Goal: Transaction & Acquisition: Book appointment/travel/reservation

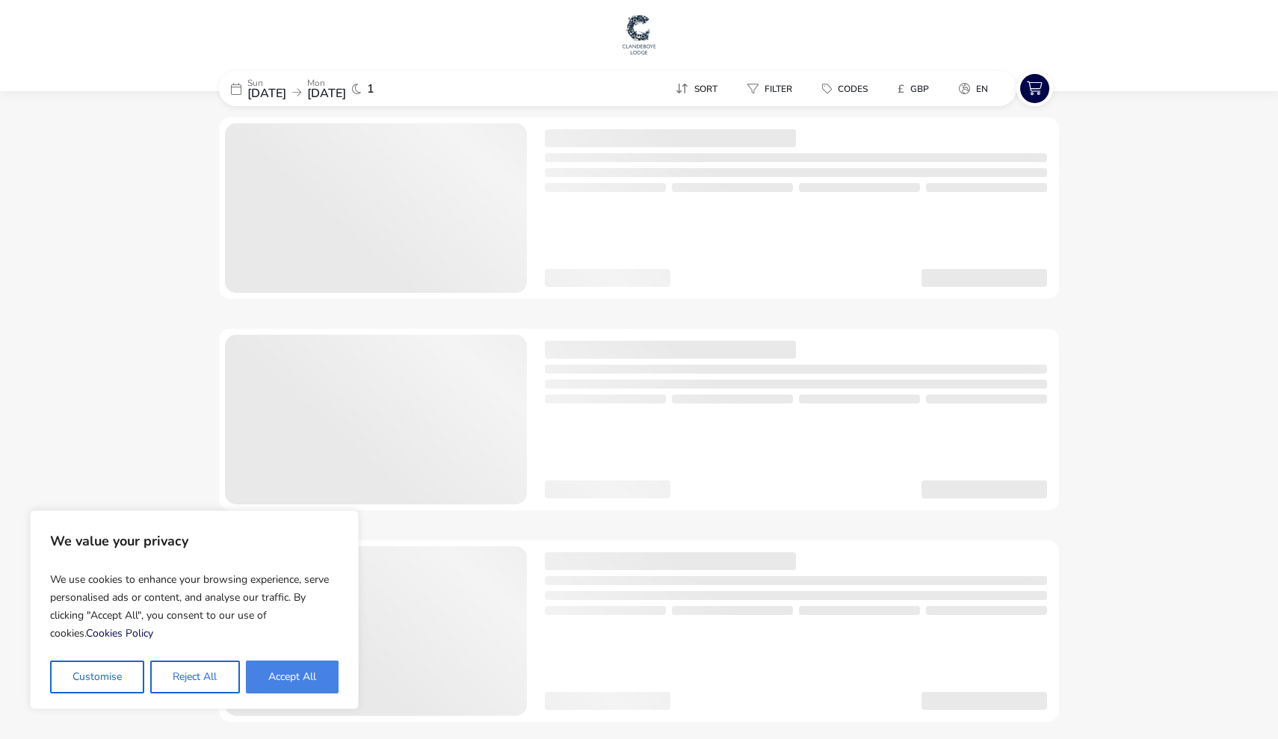
click at [311, 671] on button "Accept All" at bounding box center [292, 677] width 93 height 33
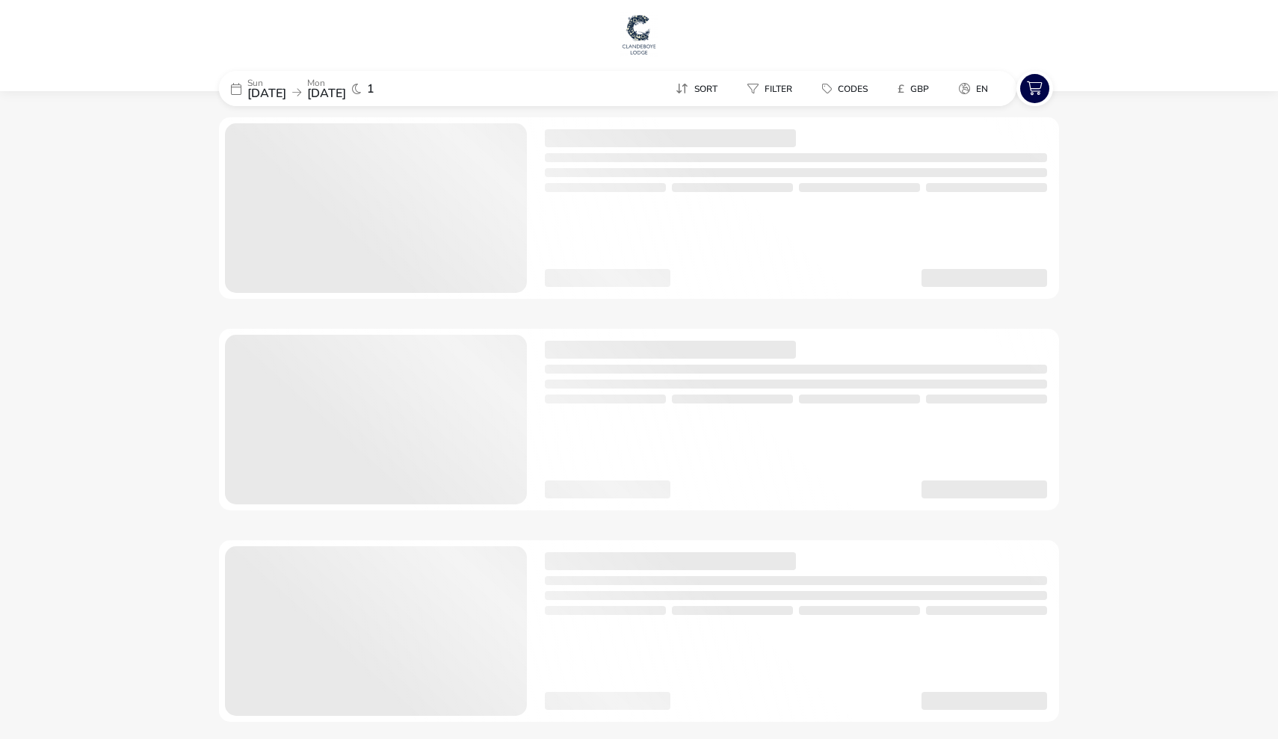
checkbox input "true"
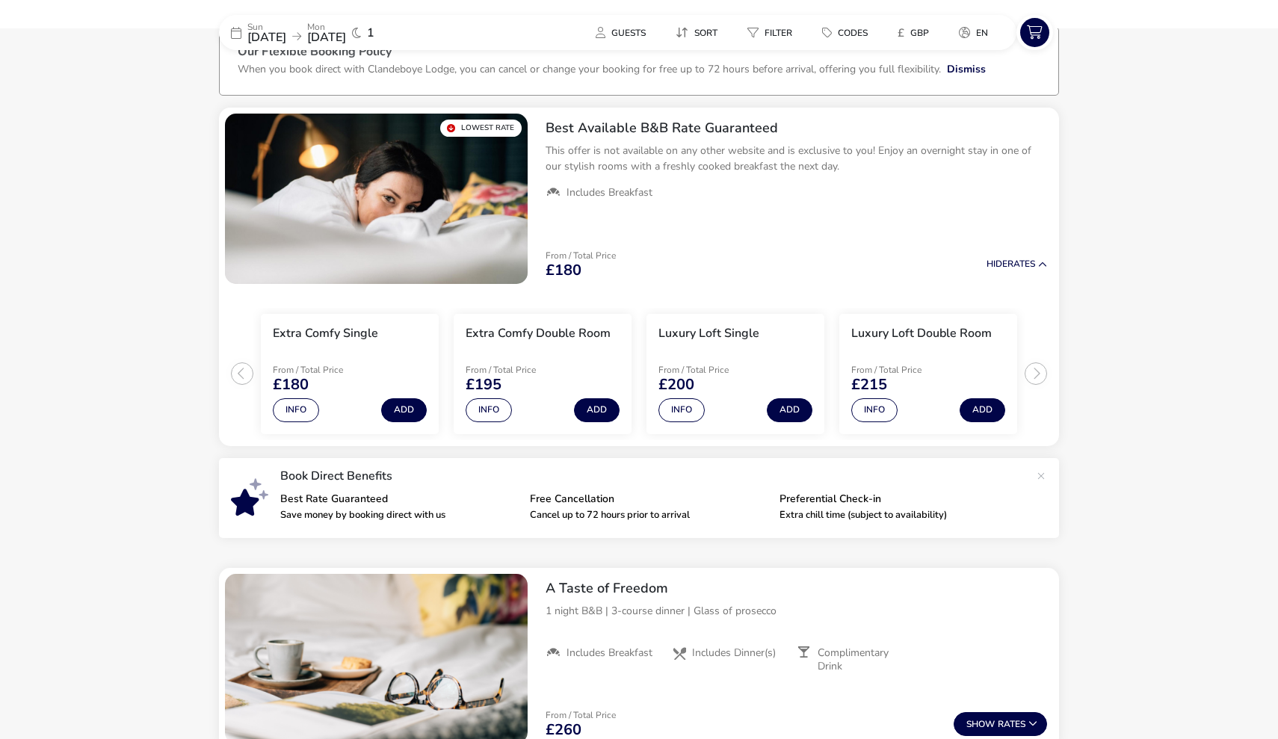
scroll to position [117, 0]
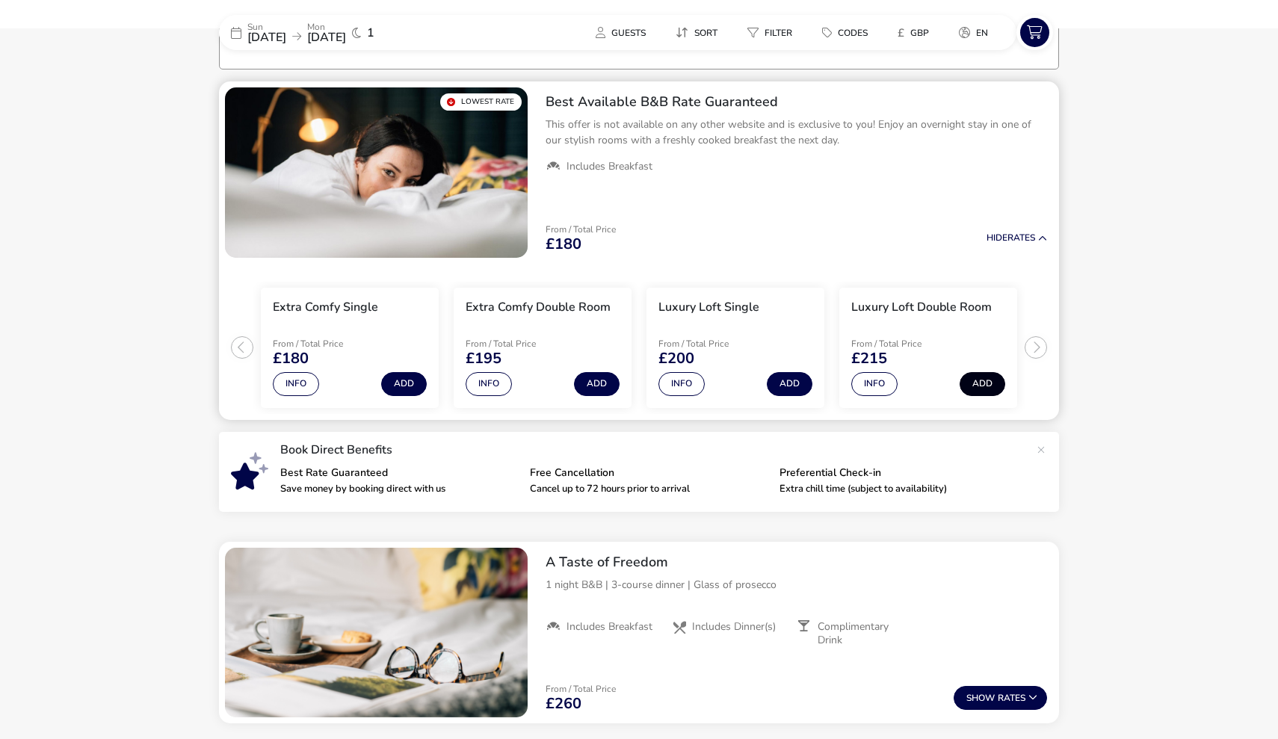
click at [980, 381] on button "Add" at bounding box center [983, 384] width 46 height 24
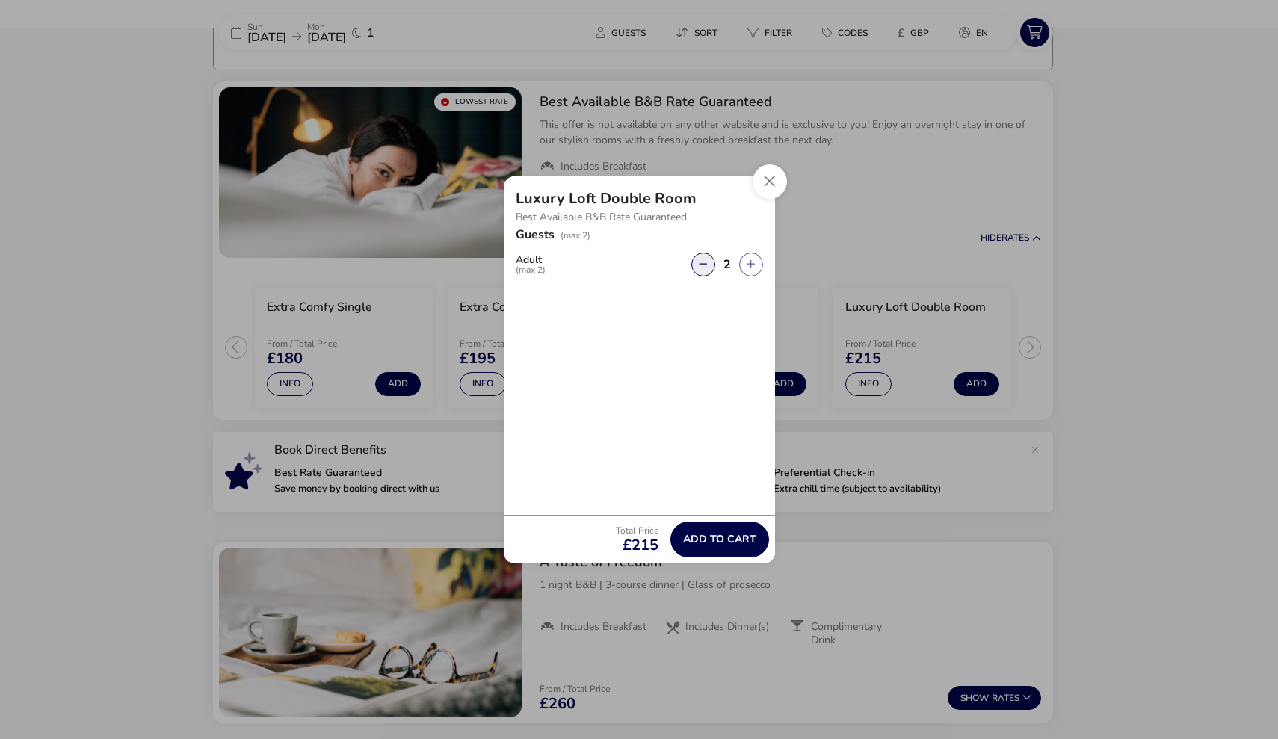
click at [704, 268] on button "button" at bounding box center [703, 265] width 24 height 24
type input "1"
click at [700, 537] on span "Add to cart" at bounding box center [719, 539] width 73 height 11
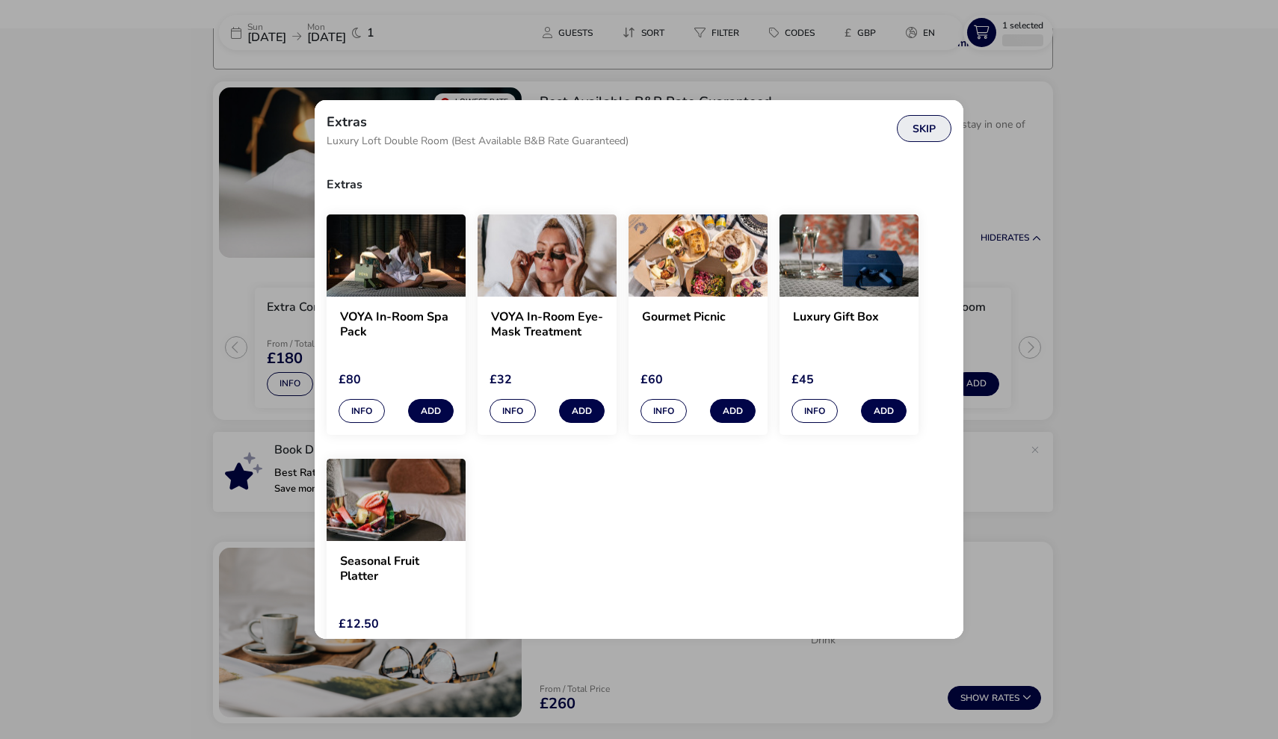
click at [924, 135] on button "Skip" at bounding box center [924, 128] width 55 height 27
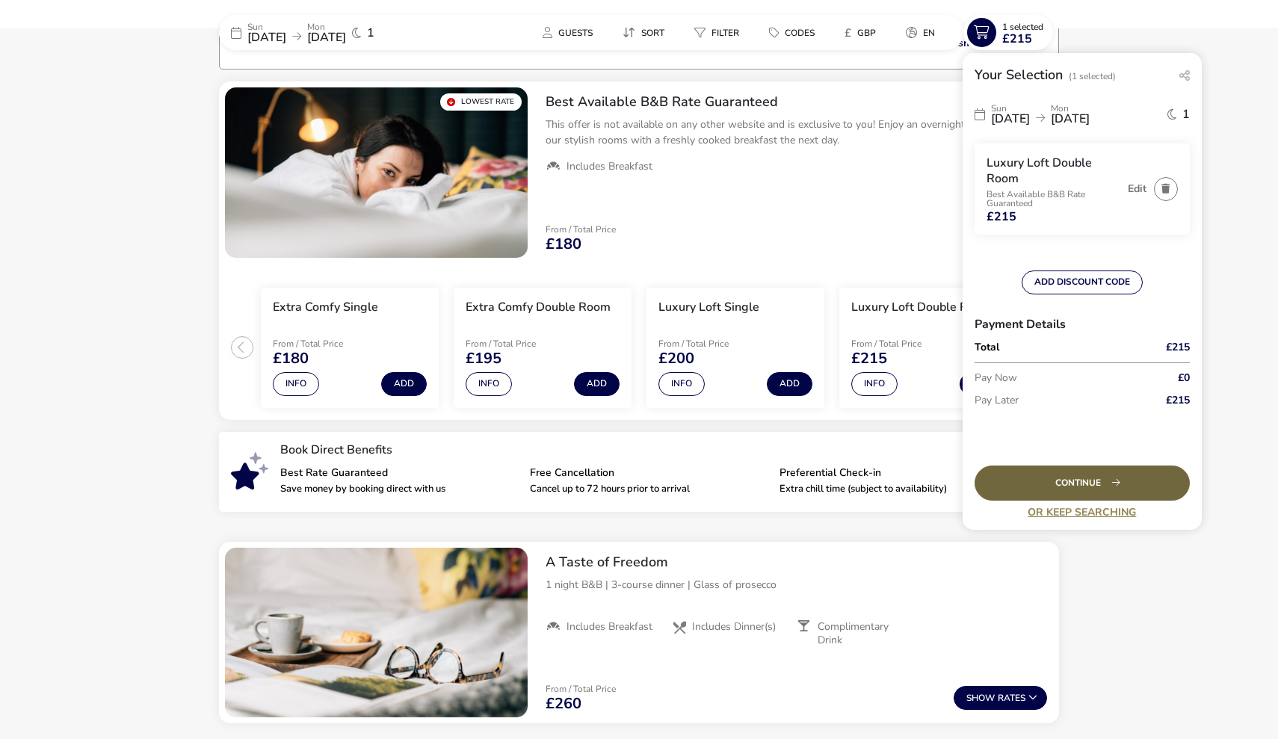
click at [1053, 483] on div "Continue" at bounding box center [1082, 483] width 215 height 35
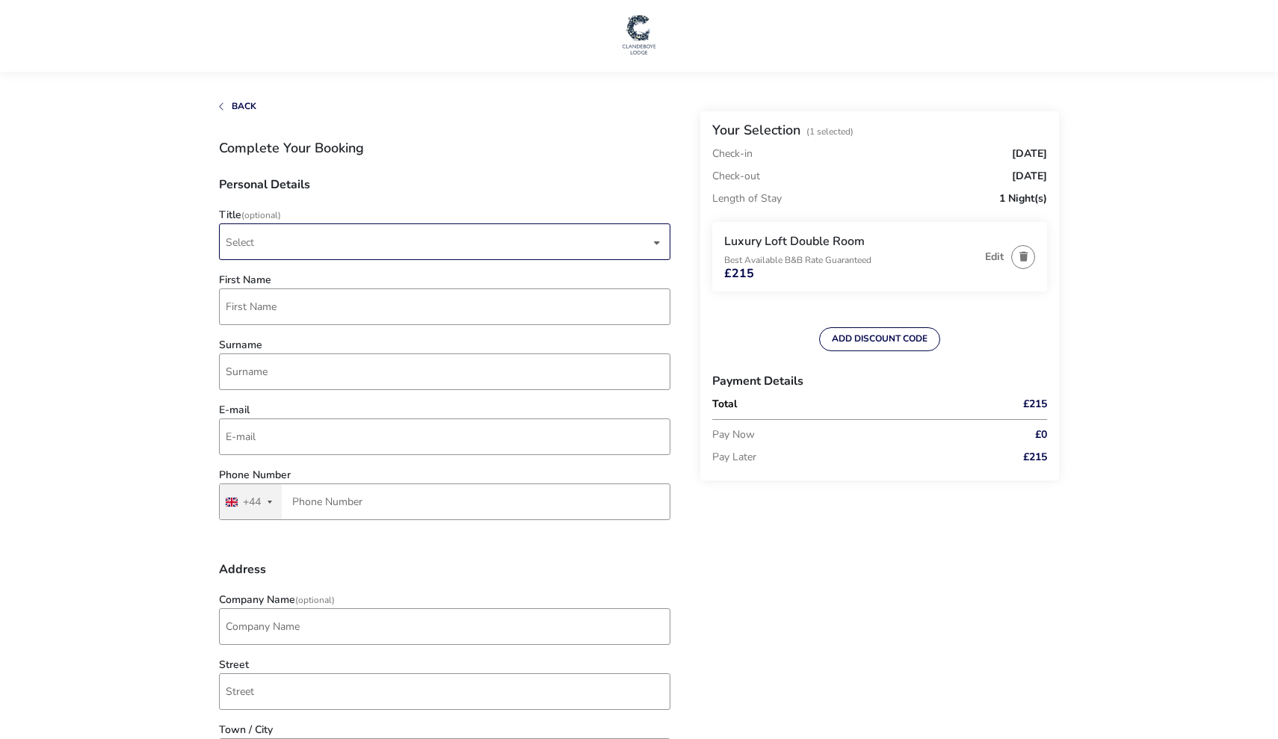
click at [315, 241] on span "Select" at bounding box center [438, 241] width 424 height 35
click at [288, 282] on li "Mr" at bounding box center [445, 279] width 451 height 37
type input "[PERSON_NAME]"
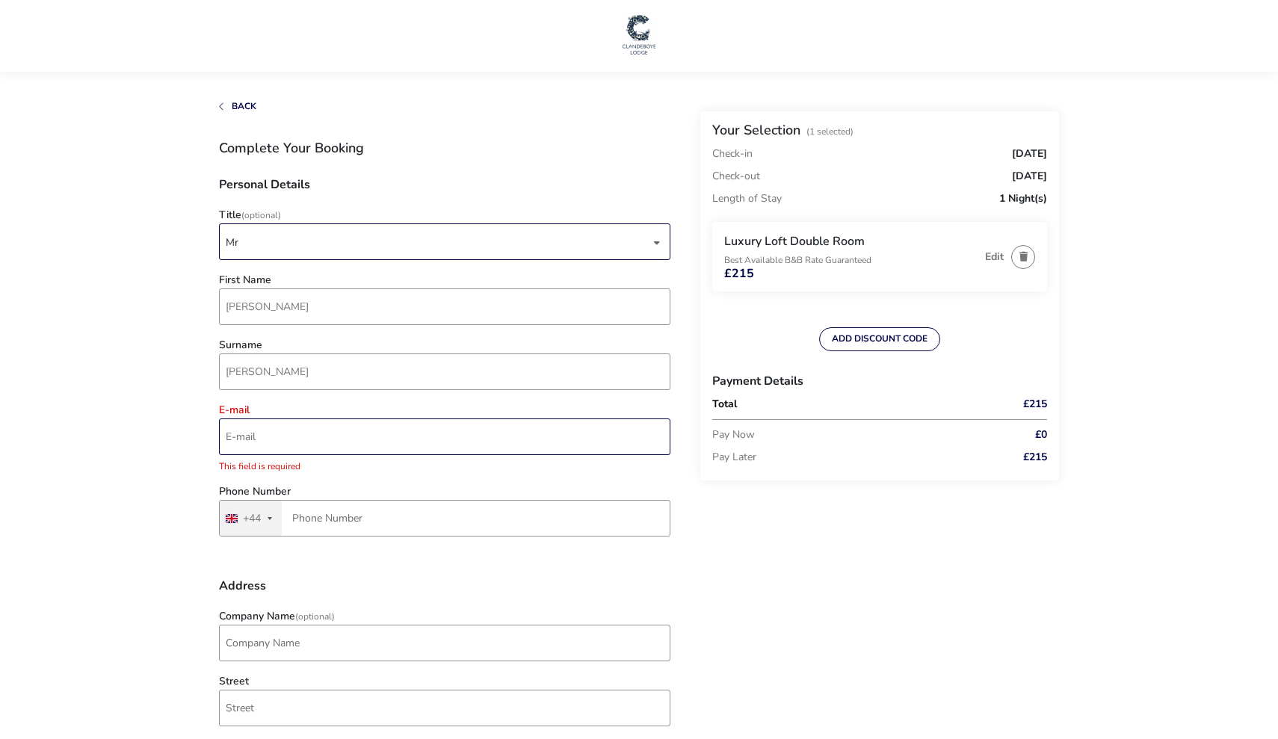
click at [462, 442] on input "E-mail" at bounding box center [444, 437] width 451 height 37
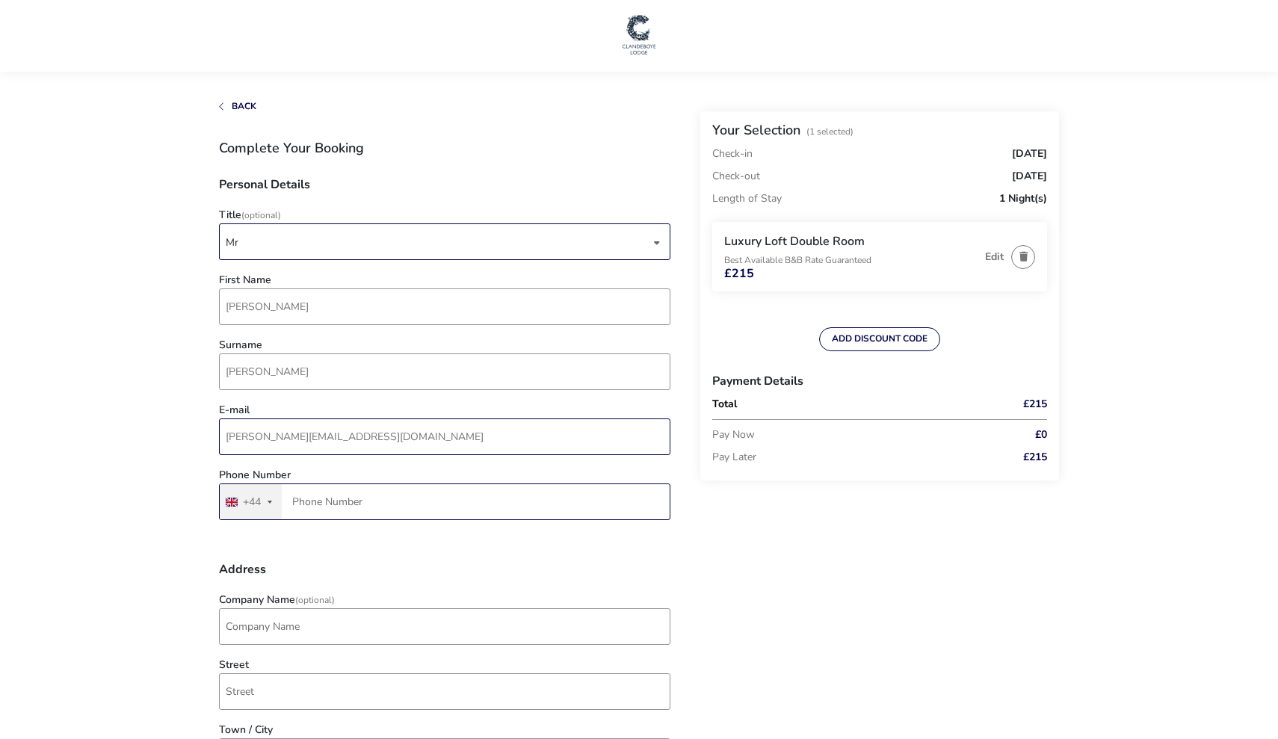
type input "[PERSON_NAME][EMAIL_ADDRESS][DOMAIN_NAME]"
type input "7886 477438"
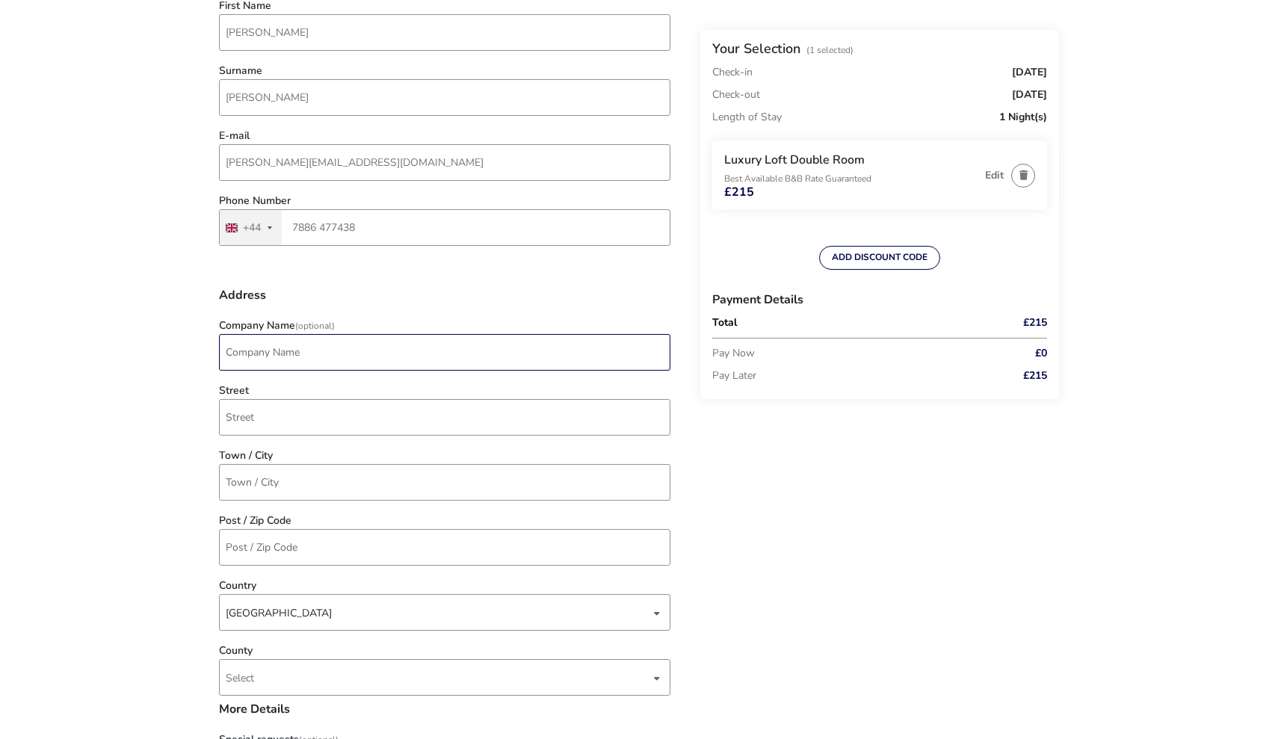
scroll to position [277, 0]
type input "[PERSON_NAME] Ltd"
type input "[STREET_ADDRESS]"
type input "Newtownards"
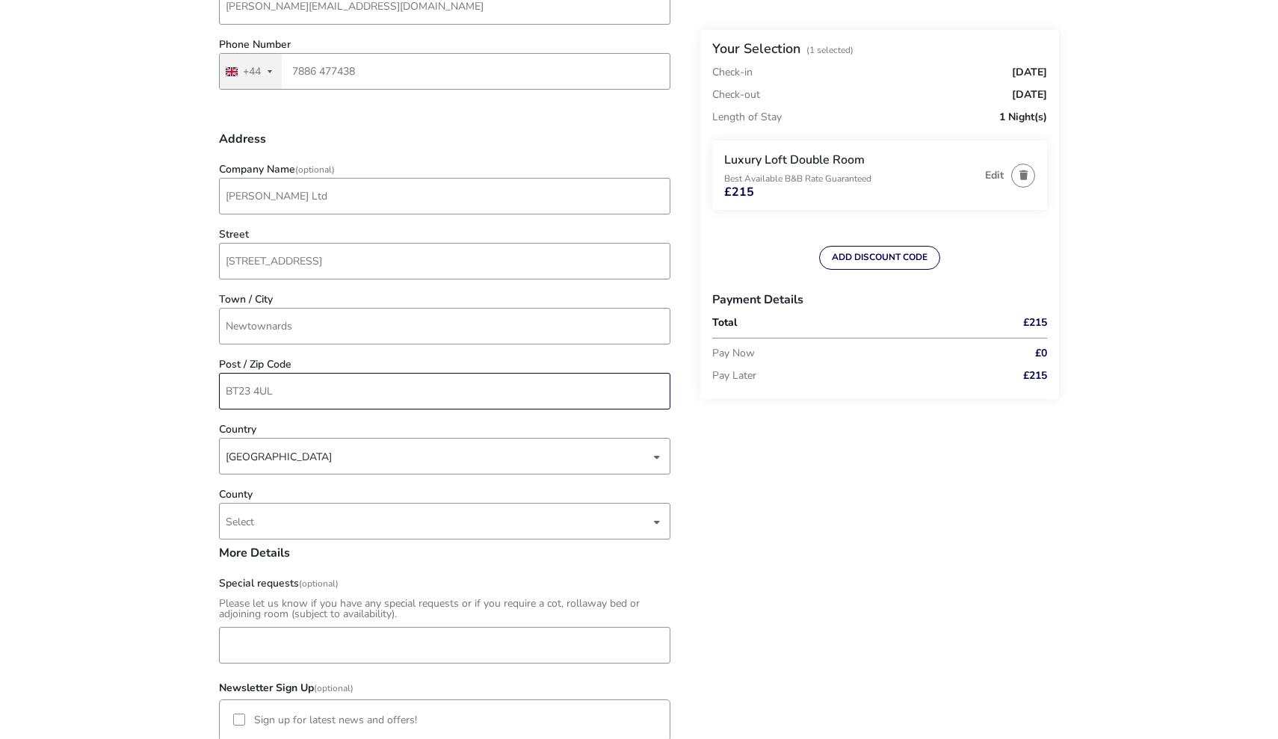
scroll to position [452, 0]
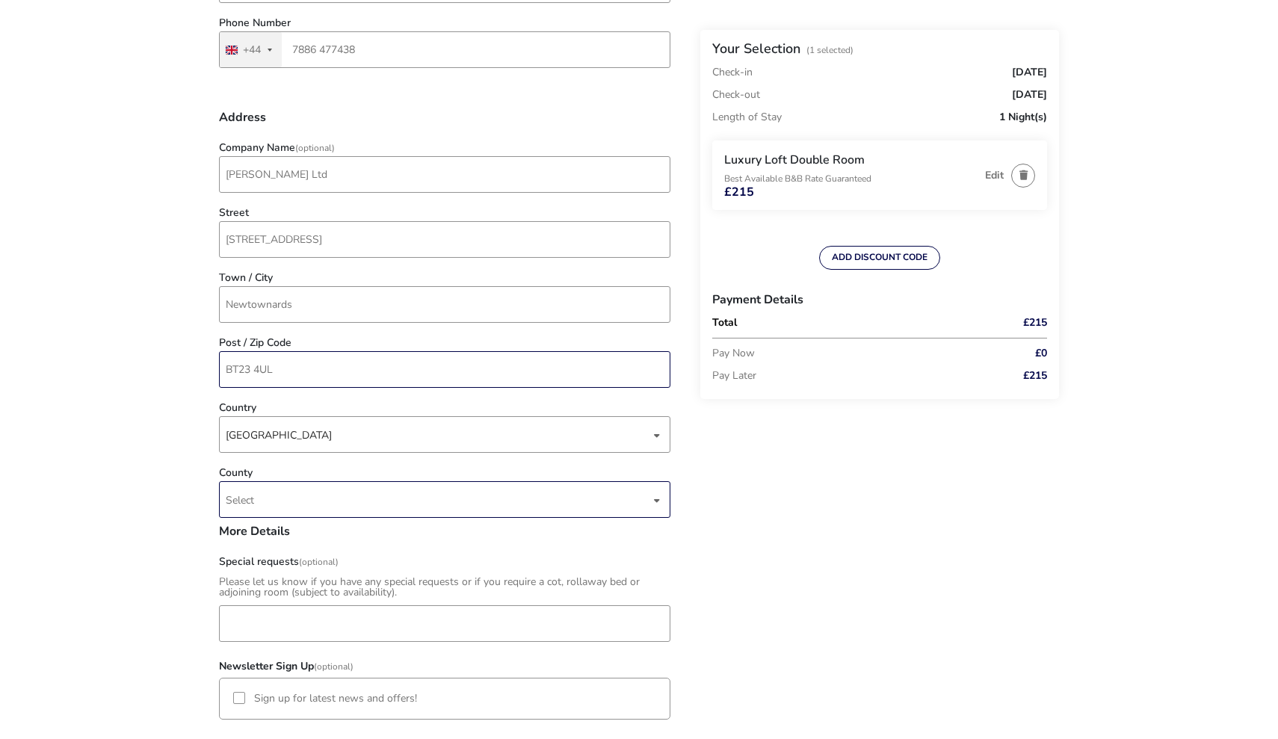
type input "BT23 4UL"
click at [254, 500] on span "Select" at bounding box center [240, 500] width 28 height 14
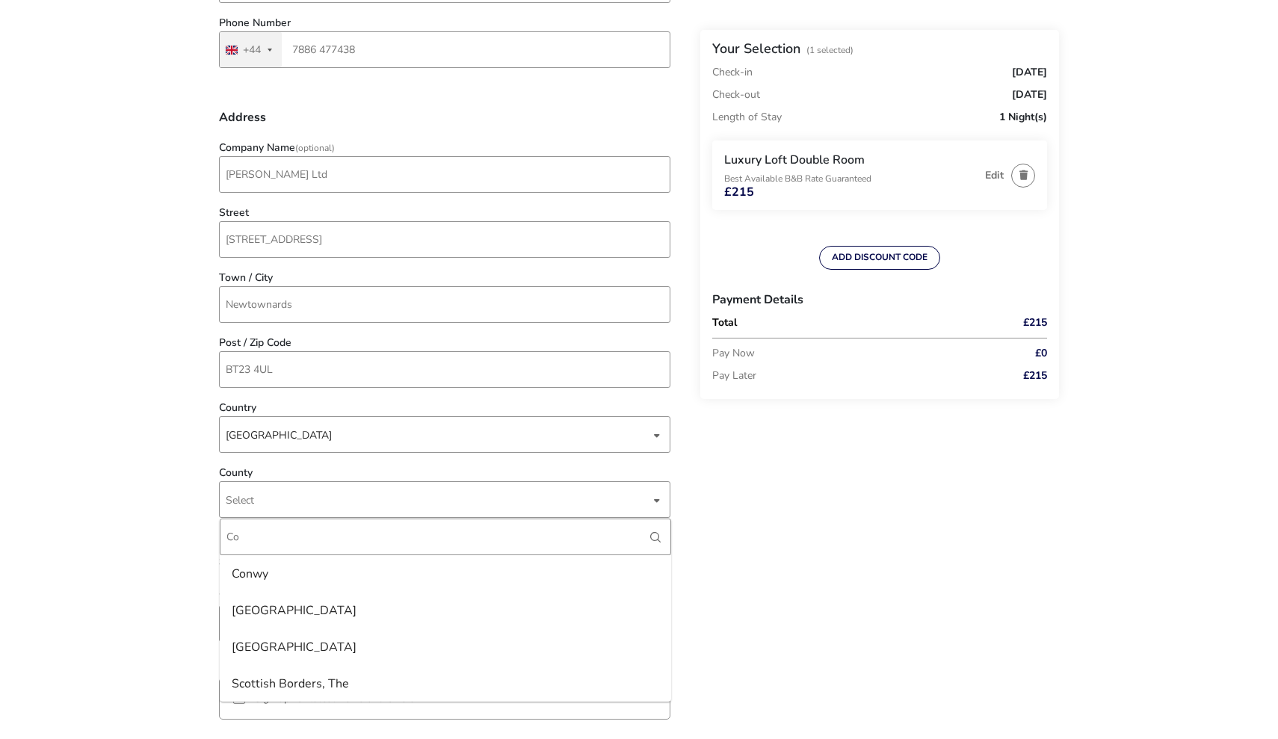
scroll to position [0, 0]
type input "C"
type input "Do"
click at [265, 654] on li "Down" at bounding box center [445, 647] width 451 height 37
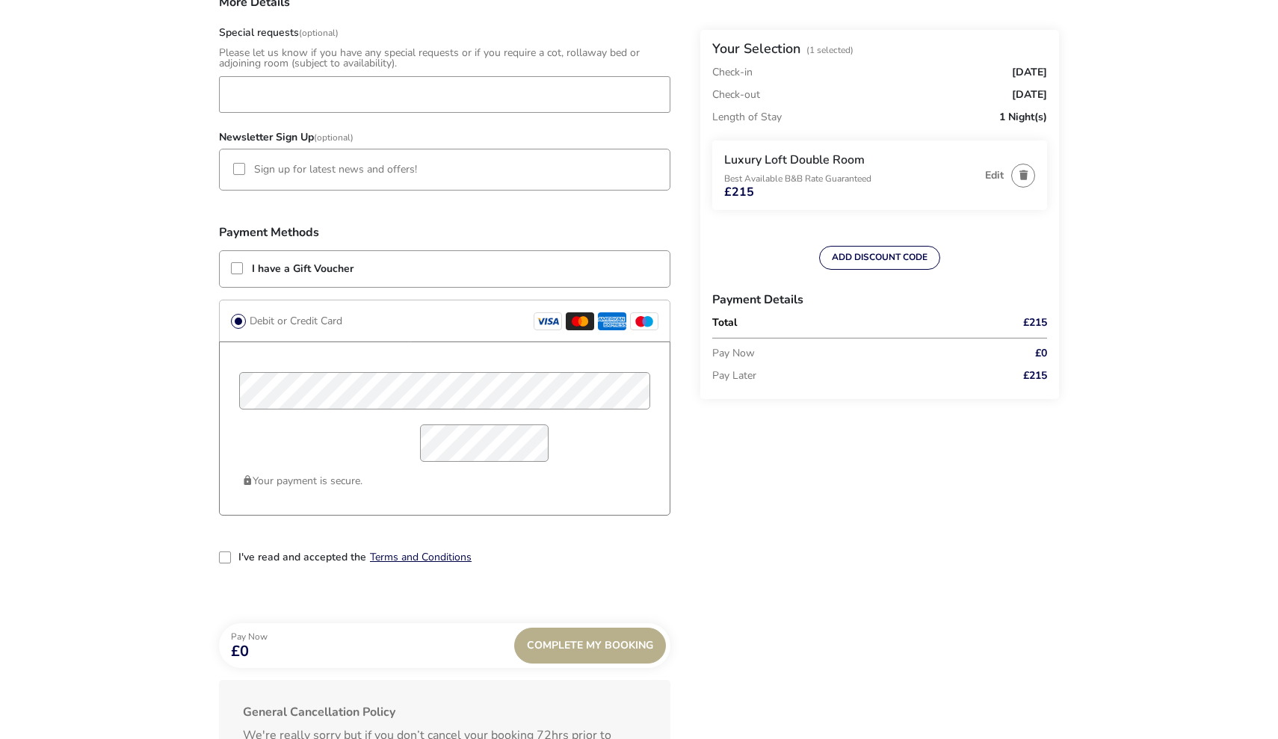
scroll to position [985, 0]
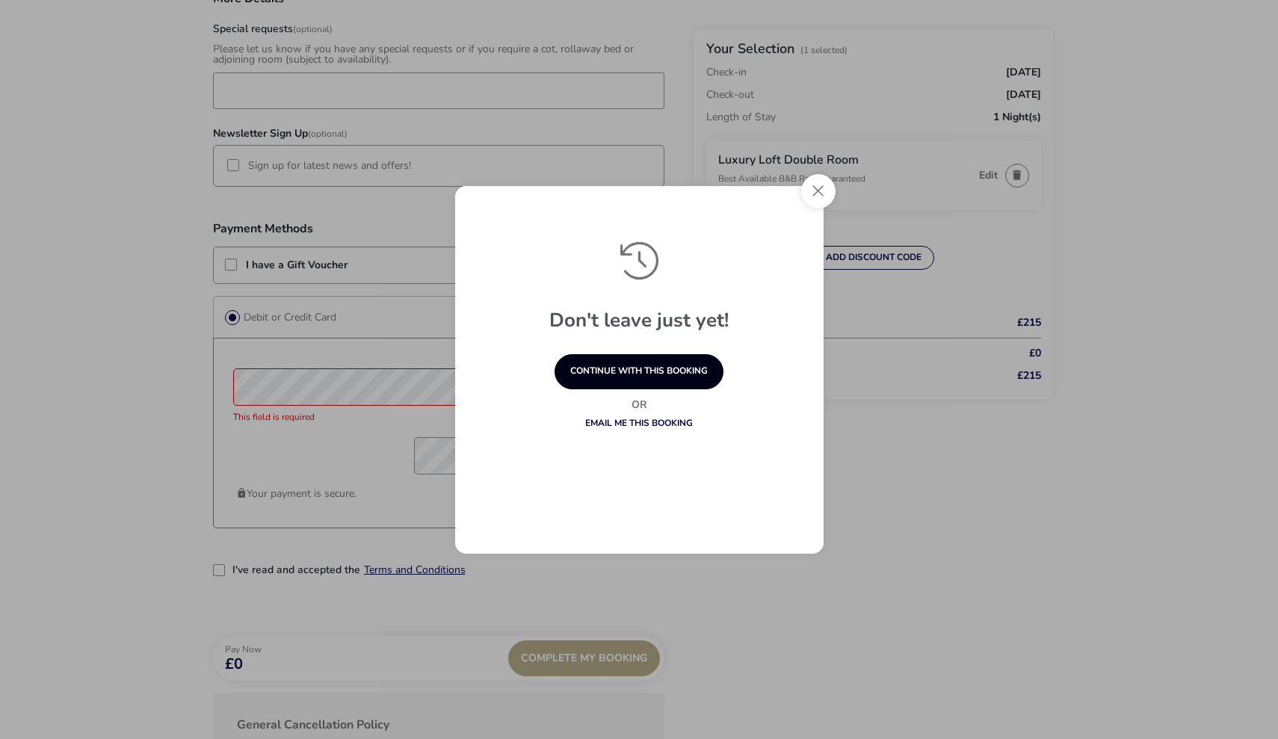
click at [661, 381] on button "continue with this booking" at bounding box center [639, 371] width 169 height 35
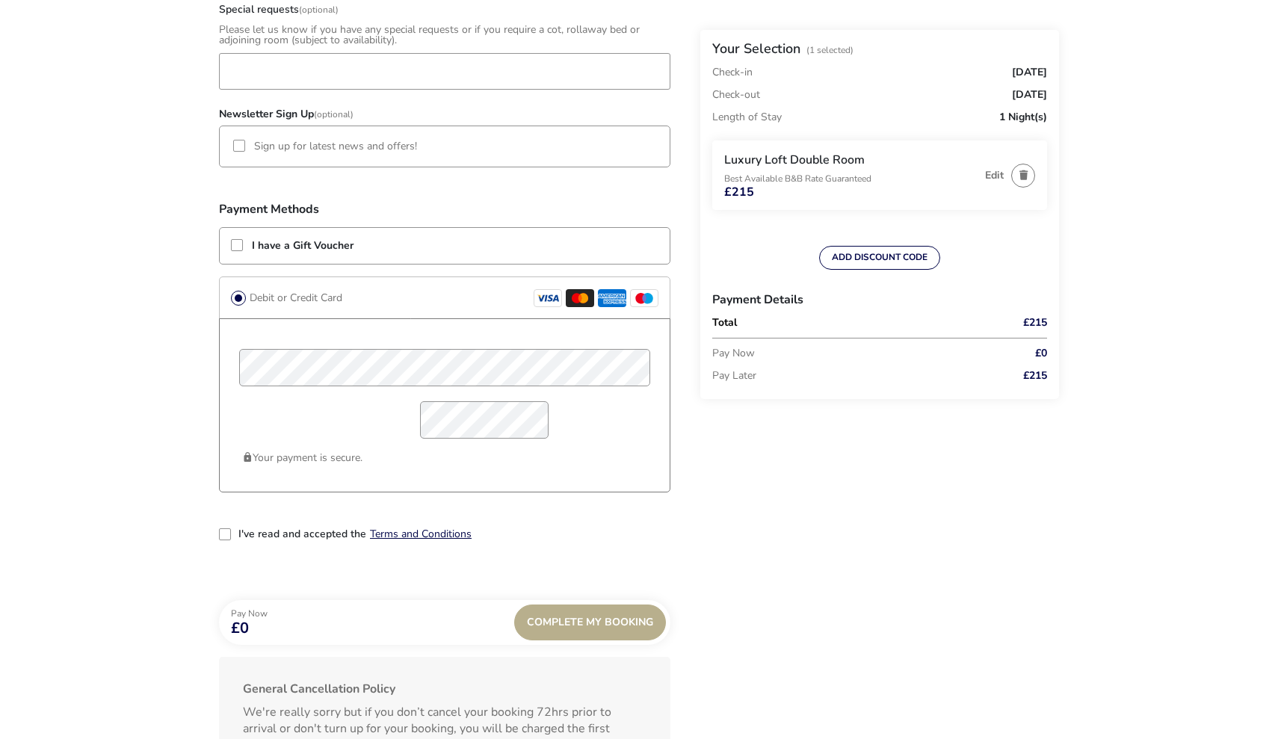
scroll to position [1034, 0]
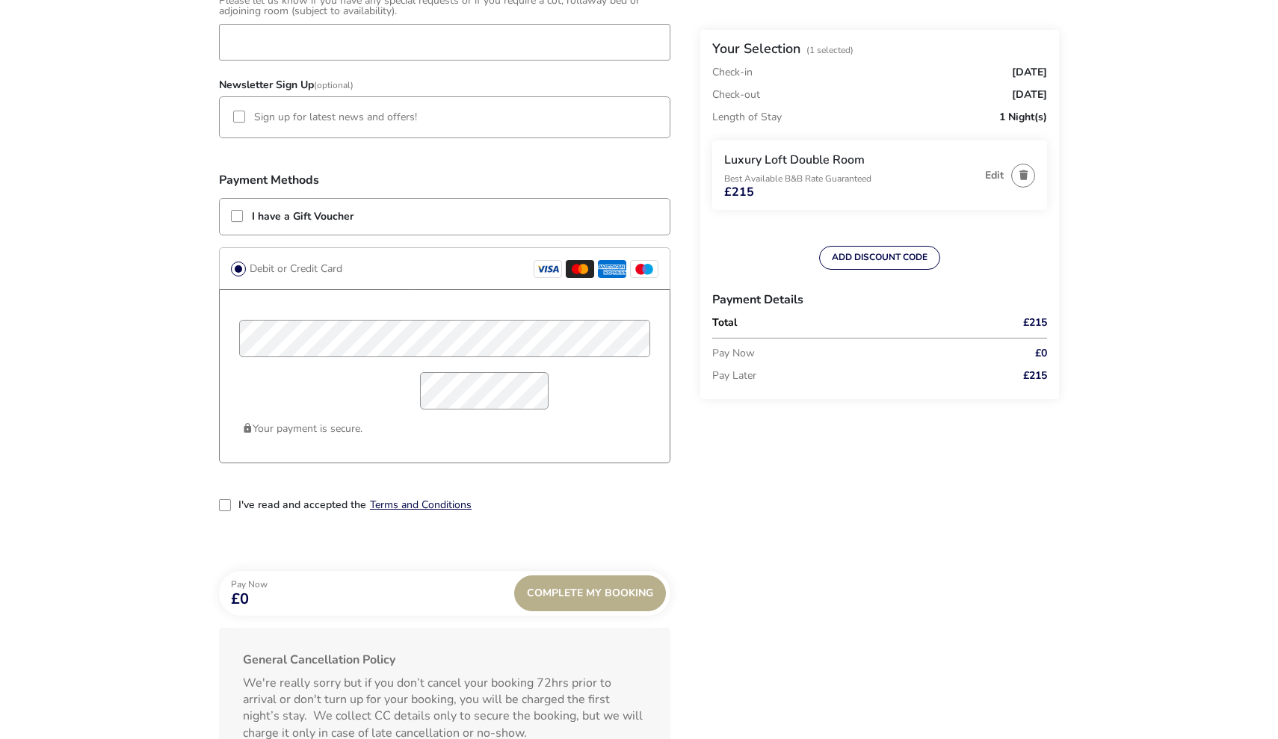
click at [225, 507] on div "2-term_condi" at bounding box center [225, 505] width 12 height 12
click at [576, 601] on div "Complete My Booking" at bounding box center [590, 593] width 152 height 36
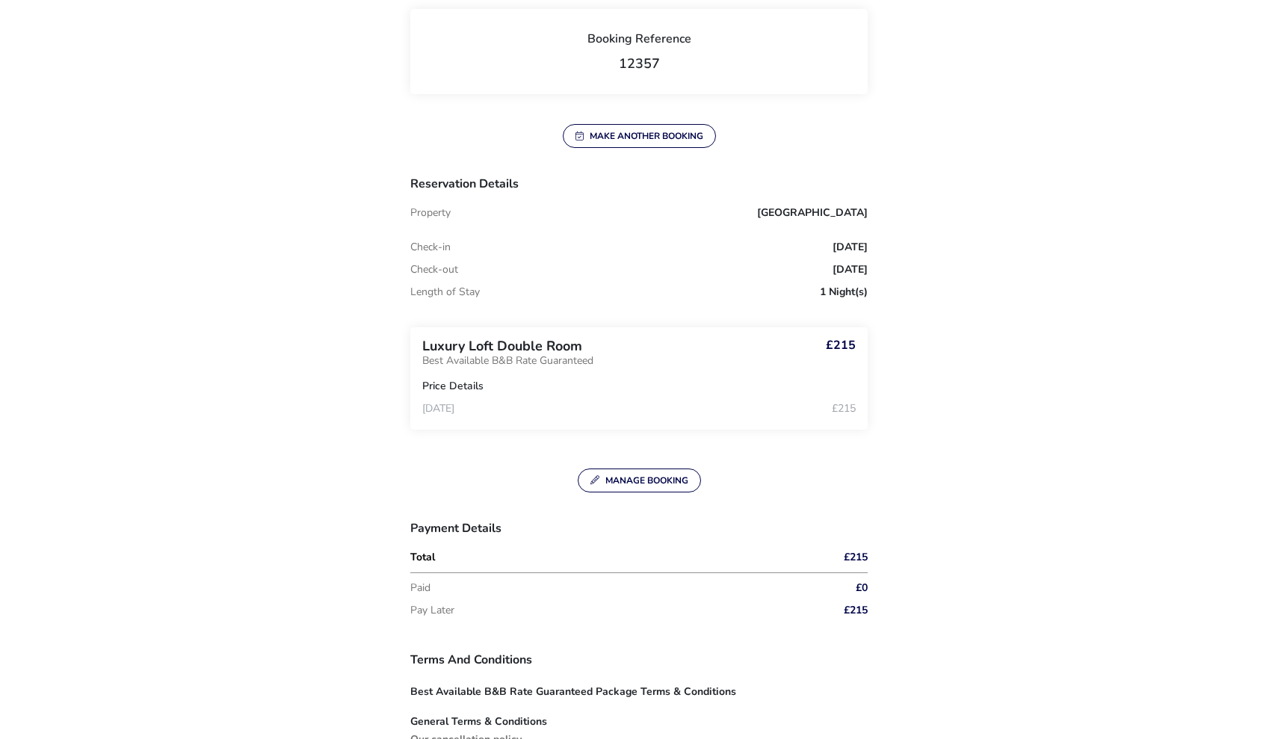
scroll to position [367, 0]
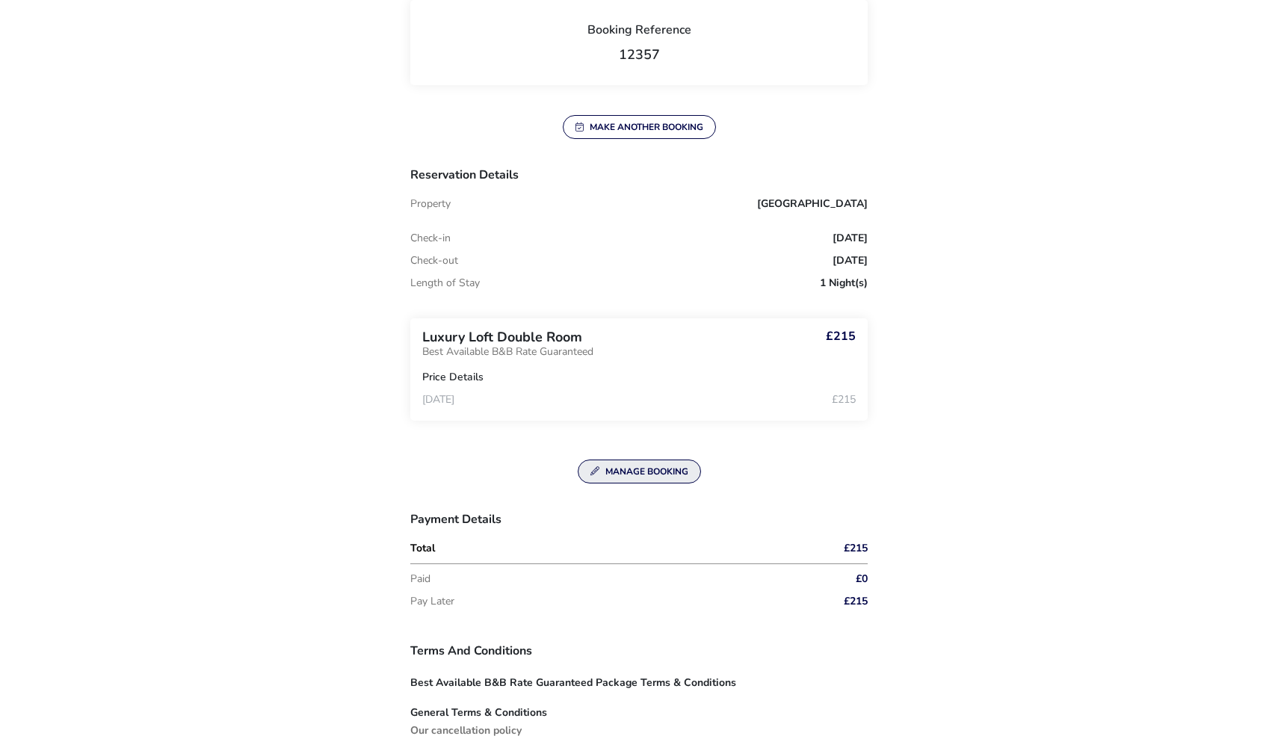
click at [624, 462] on button "Manage Booking" at bounding box center [639, 472] width 123 height 24
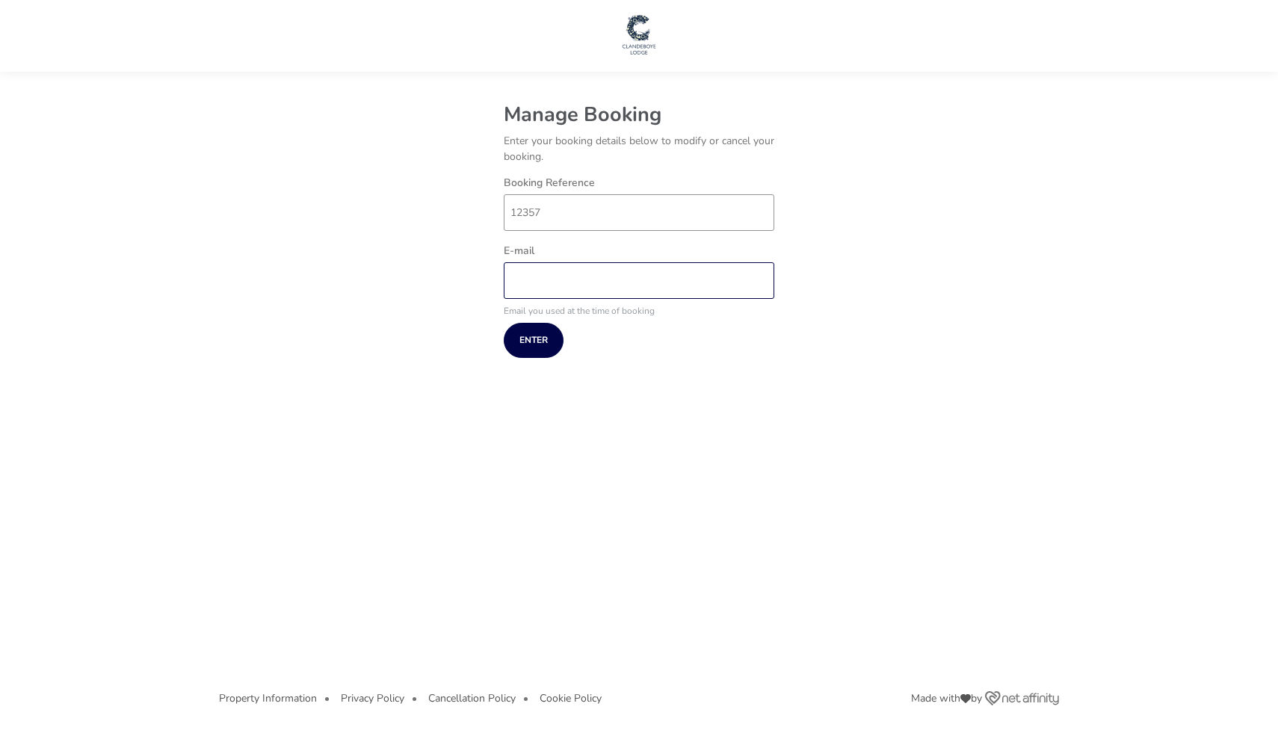
click at [544, 291] on input "E-mail" at bounding box center [639, 280] width 271 height 37
type input "[PERSON_NAME][EMAIL_ADDRESS][DOMAIN_NAME]"
click at [532, 345] on button "Enter" at bounding box center [534, 340] width 60 height 35
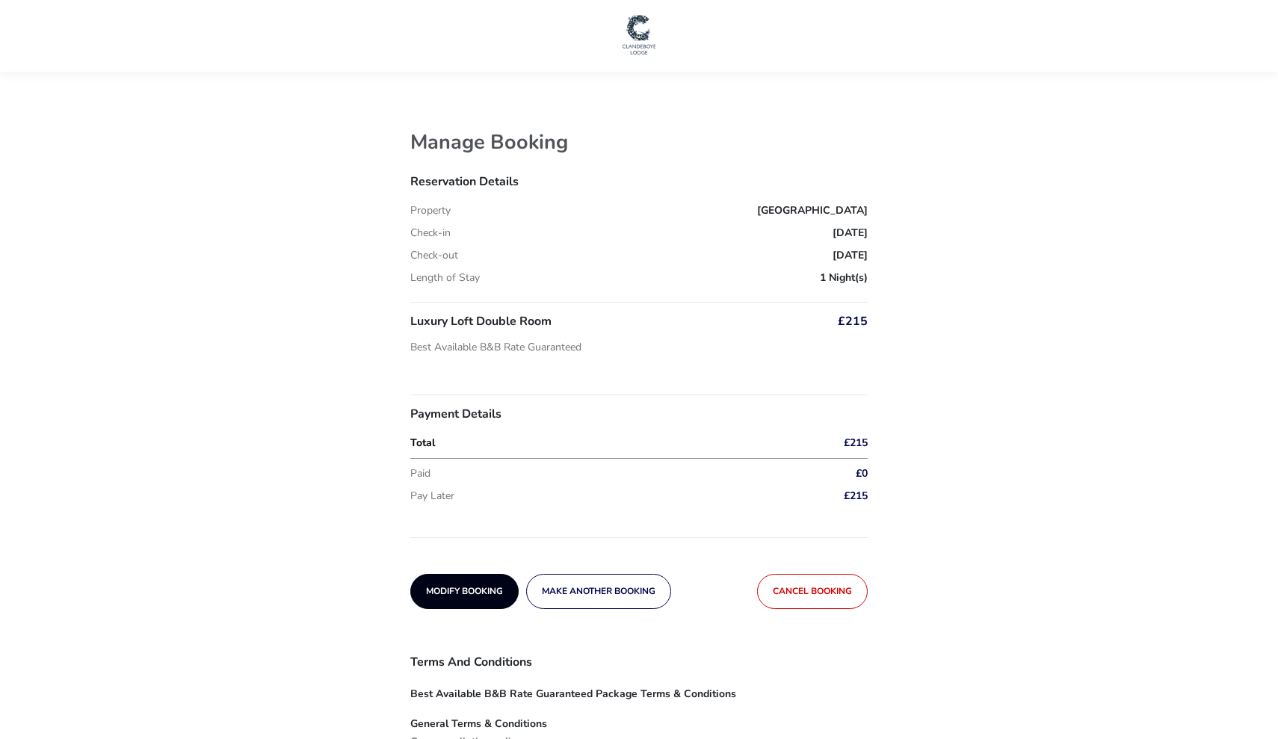
click at [481, 587] on span "Modify Booking" at bounding box center [464, 592] width 77 height 10
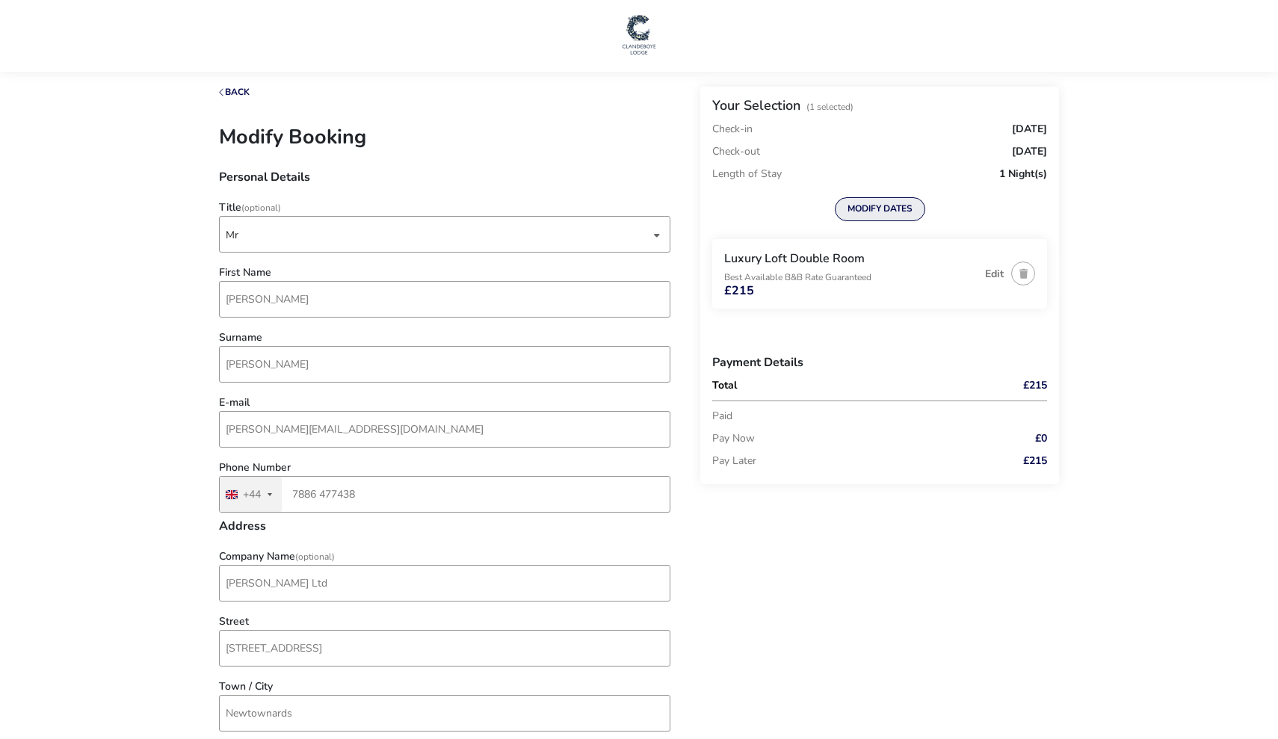
click at [884, 207] on button "MODIFY DATES" at bounding box center [880, 209] width 90 height 24
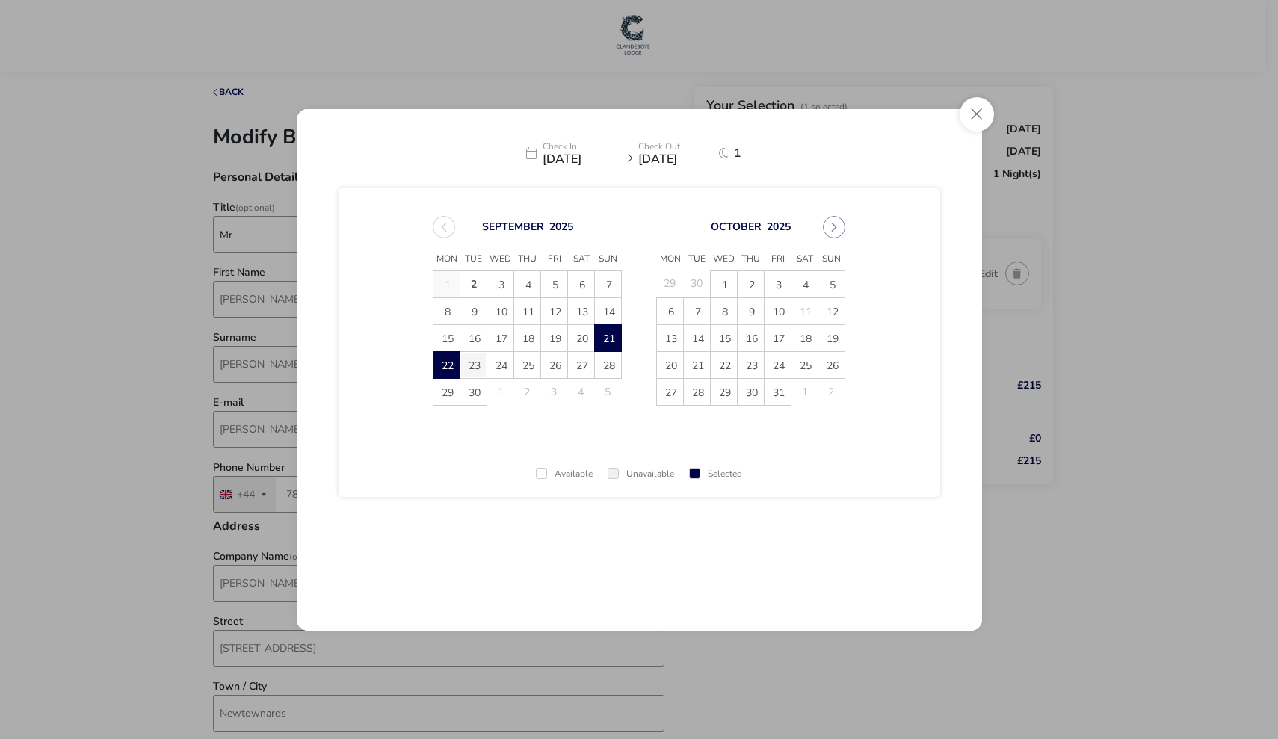
click at [472, 363] on span "23" at bounding box center [473, 365] width 26 height 26
click at [605, 337] on span "21" at bounding box center [608, 338] width 26 height 26
click at [475, 367] on span "23" at bounding box center [473, 365] width 26 height 26
click at [886, 545] on span "Modify Dates" at bounding box center [891, 545] width 65 height 10
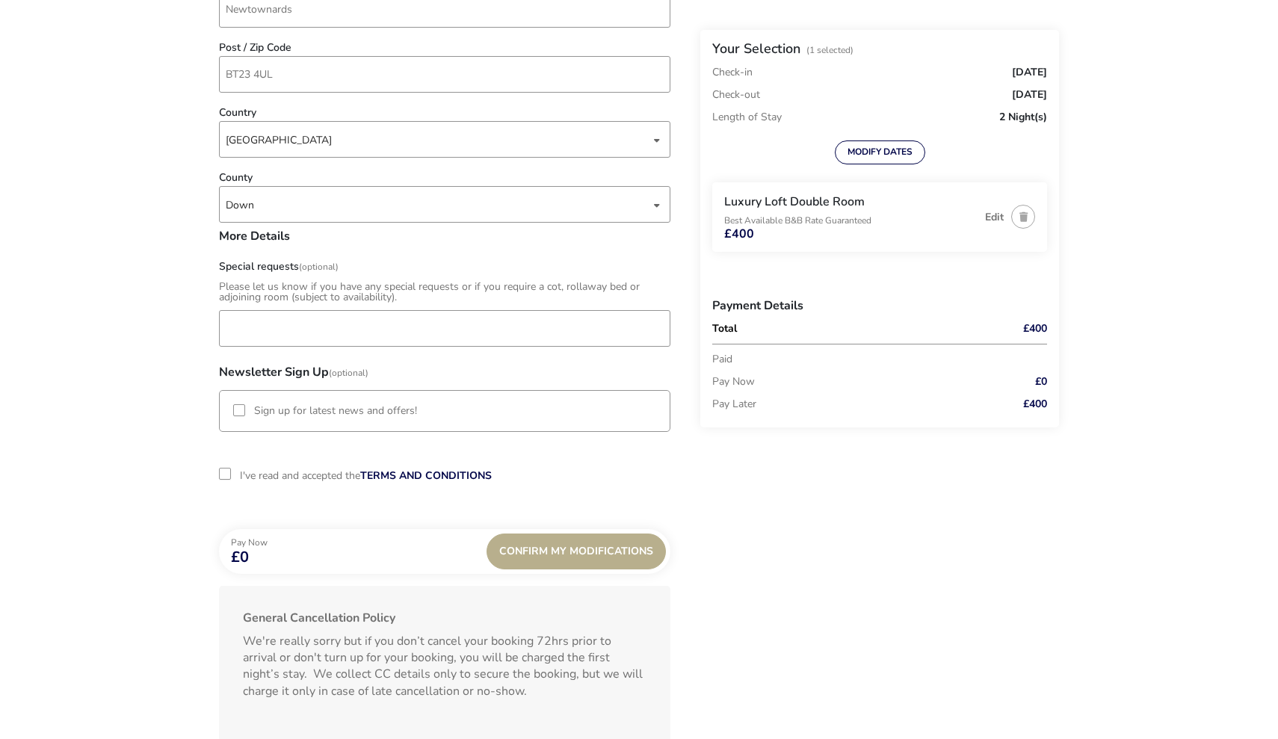
scroll to position [742, 0]
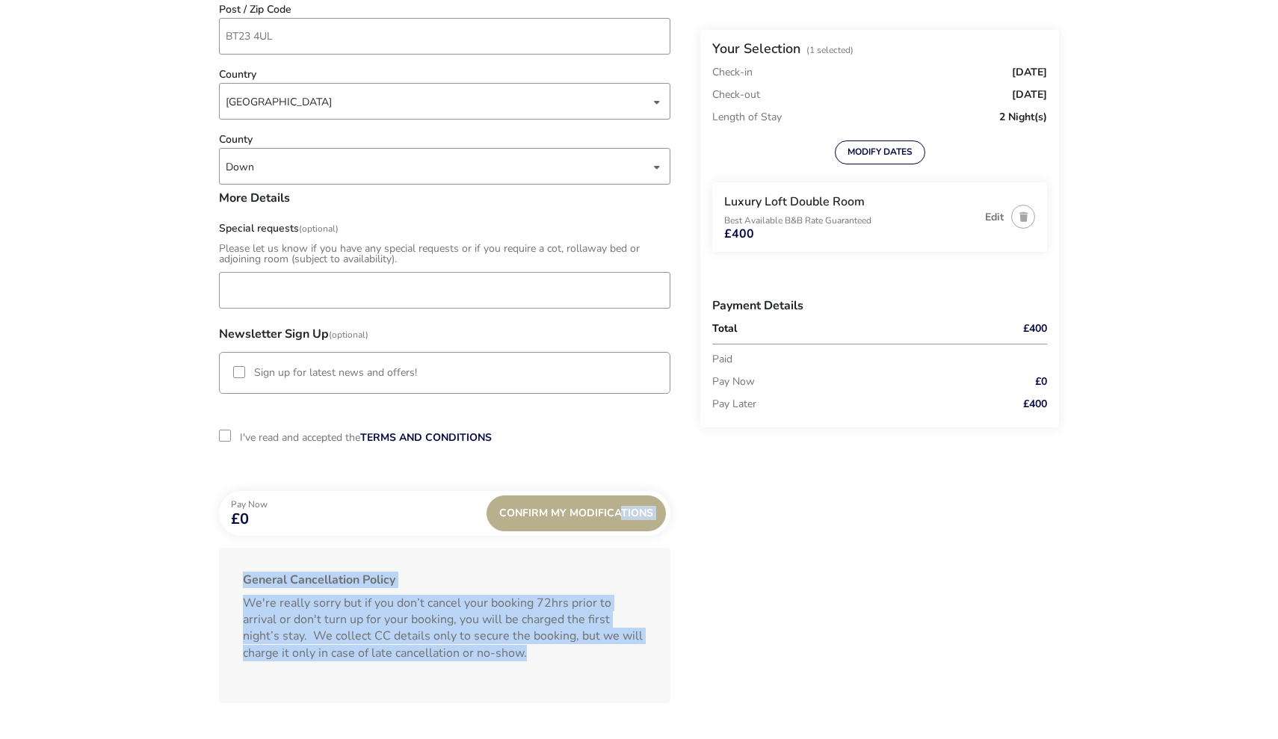
drag, startPoint x: 616, startPoint y: 512, endPoint x: 731, endPoint y: 543, distance: 119.3
click at [731, 543] on div "Back Your Selection (1 Selected) Check-in [DATE] Check-out [DATE] Length of Sta…" at bounding box center [639, 39] width 840 height 1389
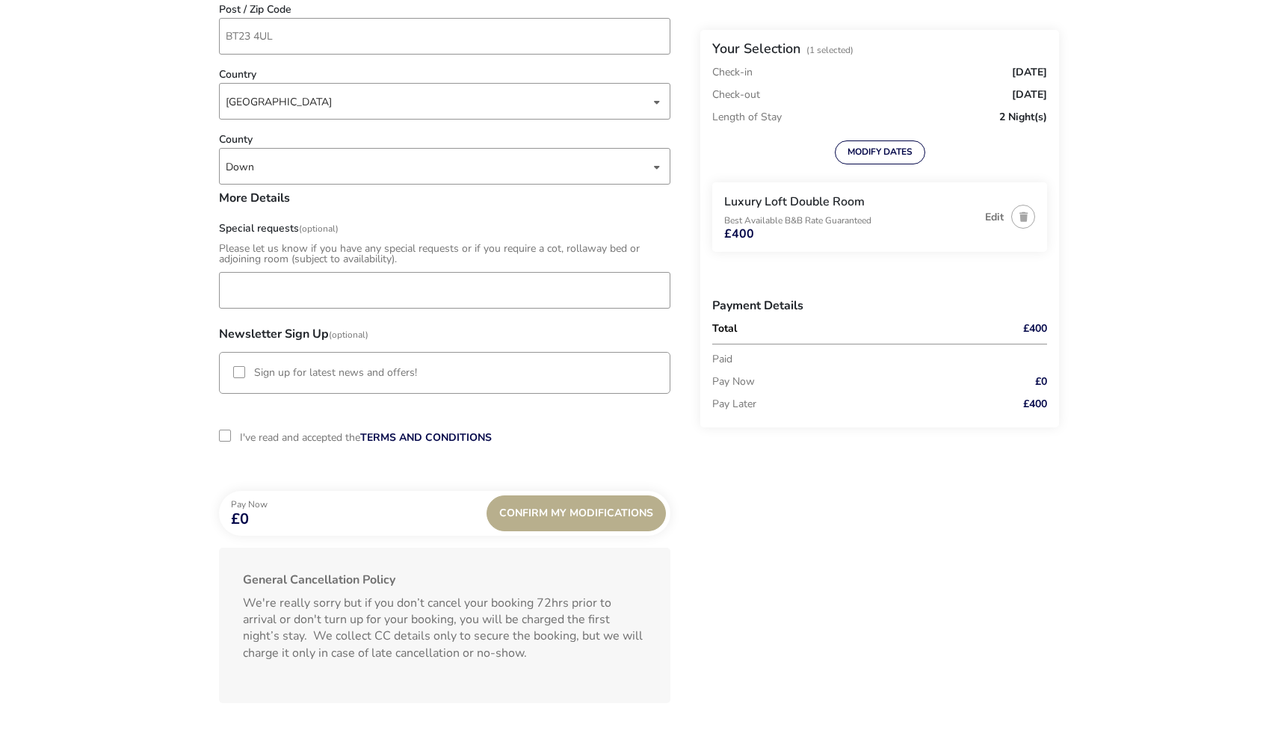
click at [226, 439] on div "2-term_condi" at bounding box center [225, 436] width 12 height 12
click at [583, 513] on div "Confirm My Modifications" at bounding box center [576, 513] width 179 height 36
